Goal: Navigation & Orientation: Find specific page/section

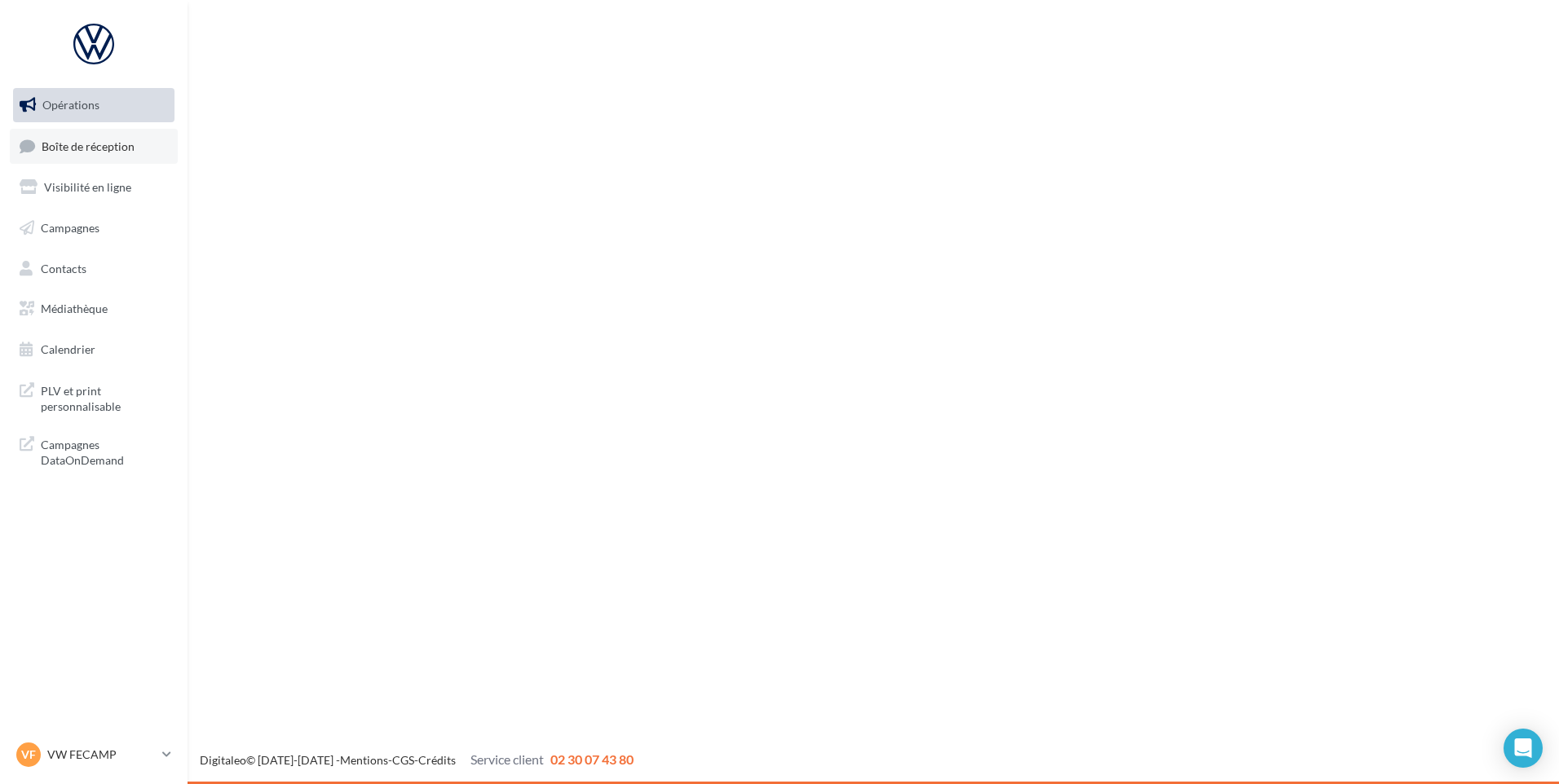
click at [66, 163] on link "Boîte de réception" at bounding box center [93, 146] width 168 height 35
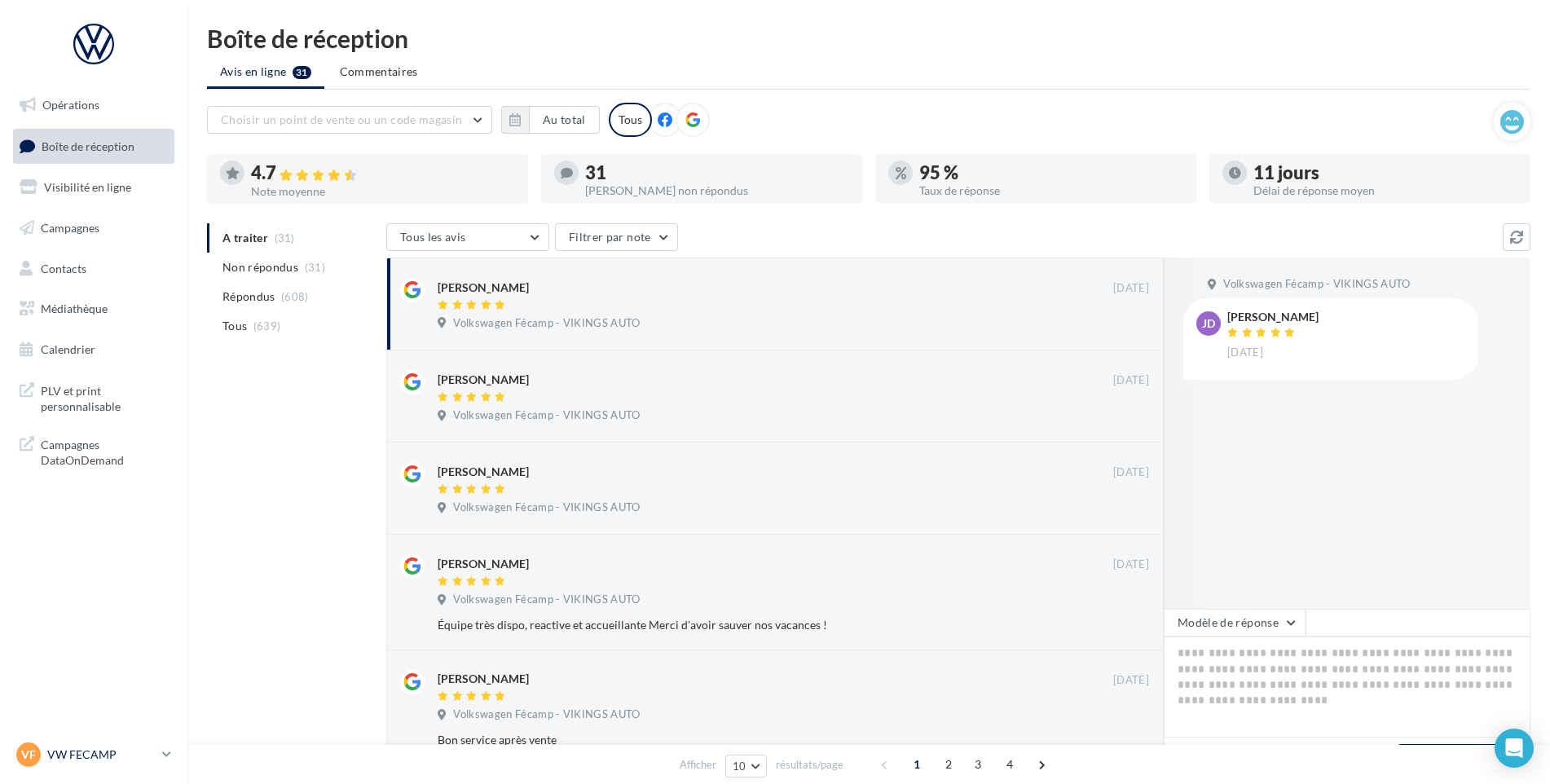
click at [122, 753] on p "VW FECAMP" at bounding box center [101, 754] width 108 height 16
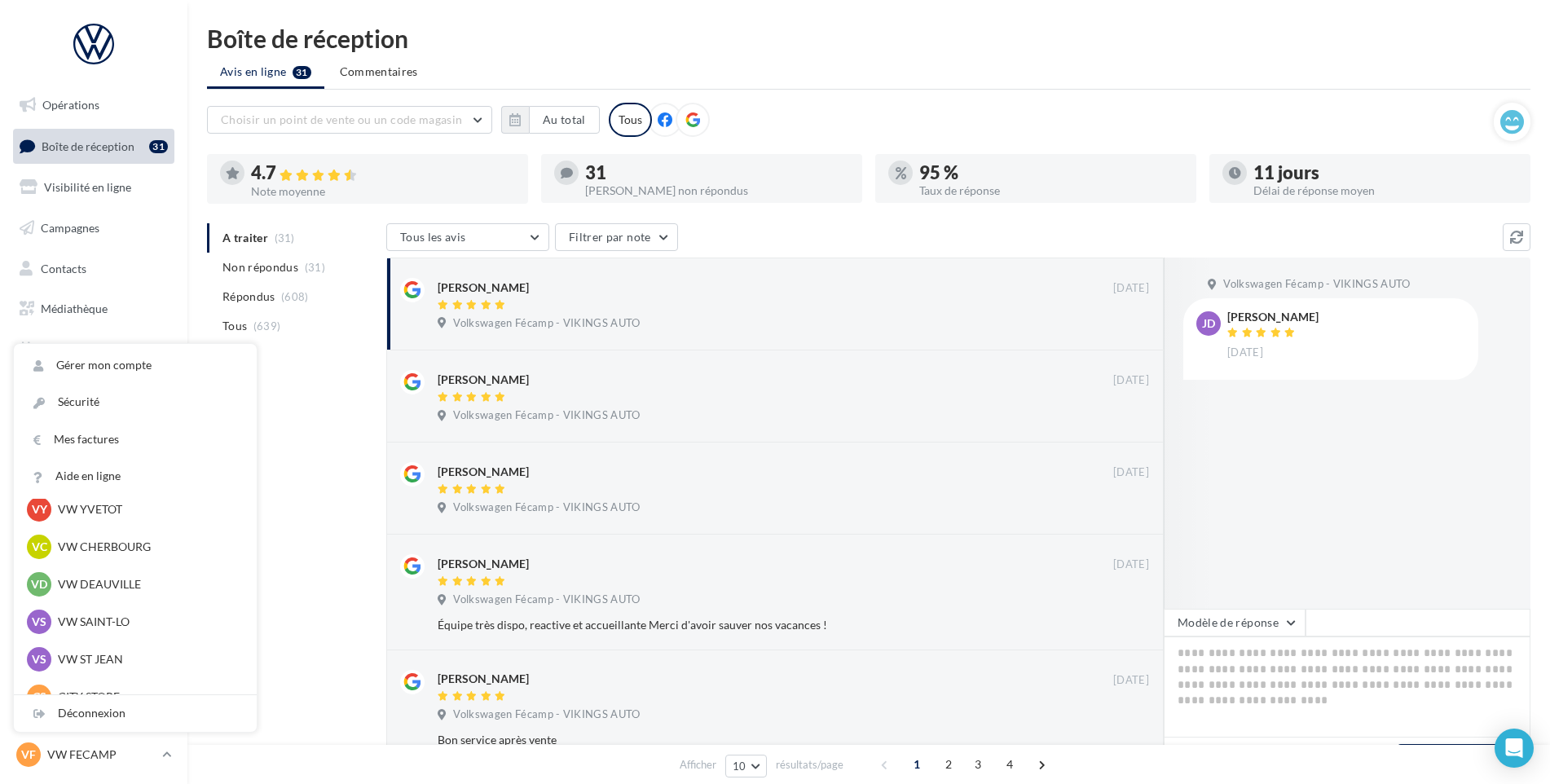
scroll to position [163, 0]
click at [131, 592] on p "VW ST JEAN" at bounding box center [147, 587] width 179 height 16
